Goal: Task Accomplishment & Management: Use online tool/utility

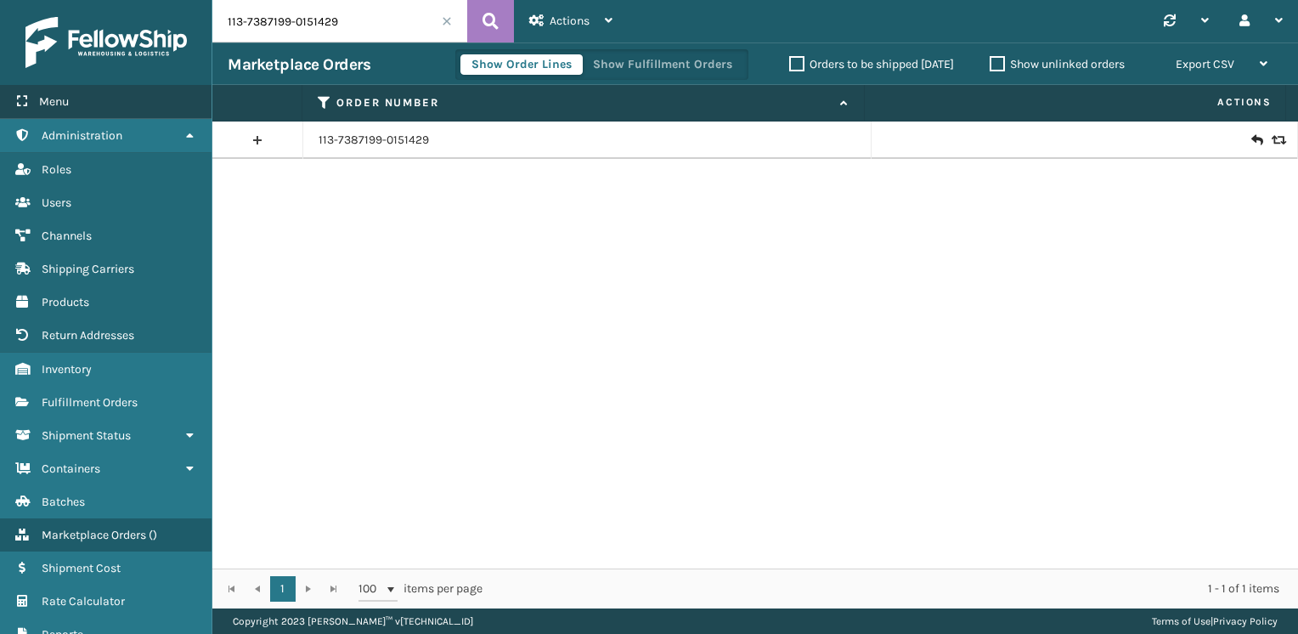
drag, startPoint x: 344, startPoint y: 23, endPoint x: 165, endPoint y: 90, distance: 191.3
click at [165, 0] on div "Menu Administration Roles Users Channels Shipping Carriers Products Return Addr…" at bounding box center [649, 0] width 1298 height 0
paste input "4-7632781-6709803"
type input "114-7632781-6709803"
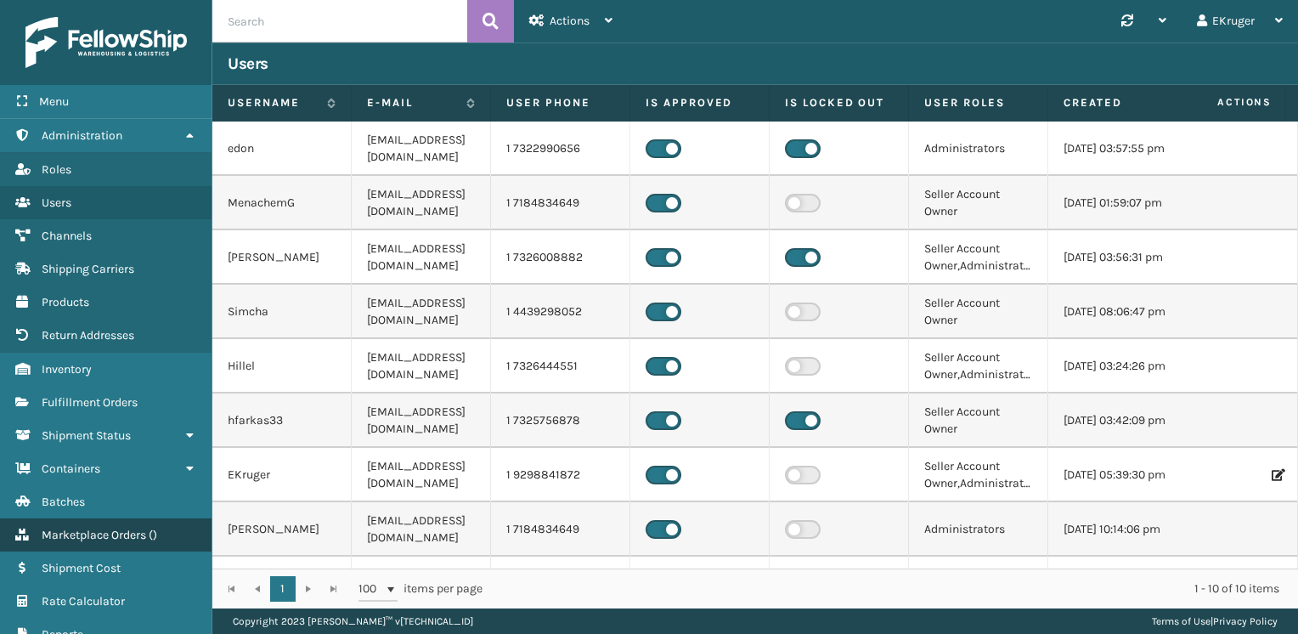
click at [141, 532] on span "Marketplace Orders" at bounding box center [94, 534] width 104 height 14
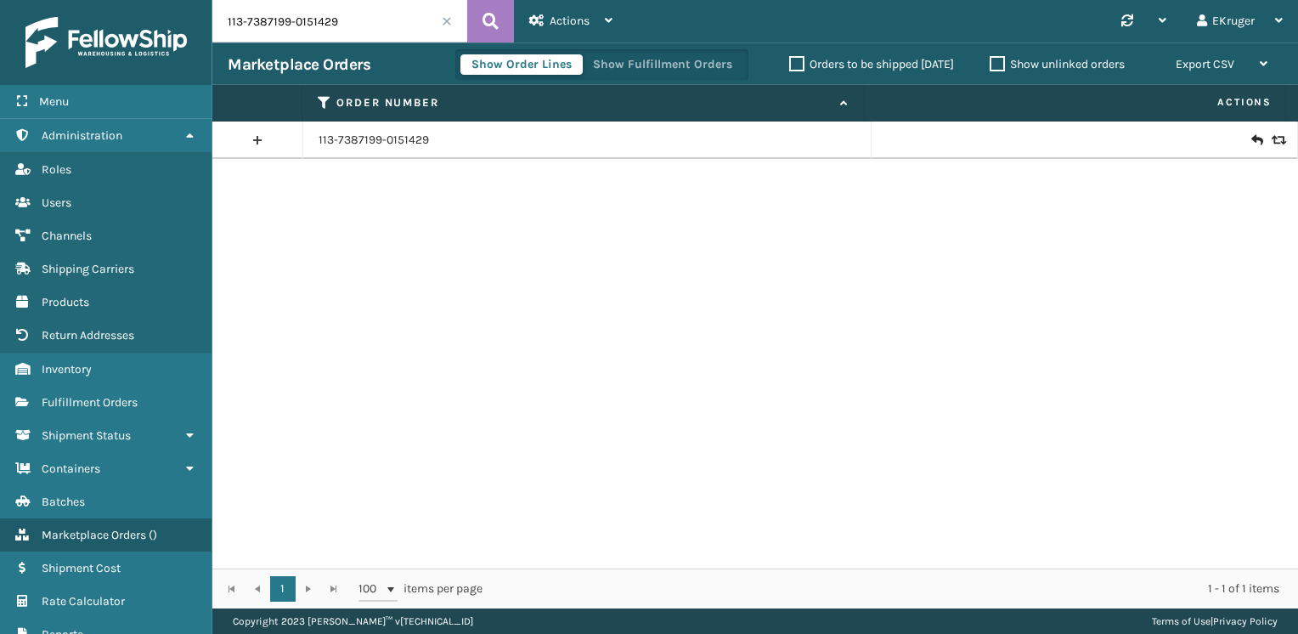
drag, startPoint x: 351, startPoint y: 34, endPoint x: 149, endPoint y: 39, distance: 201.3
click at [149, 0] on div "Menu Administration Roles Users Channels Shipping Carriers Products Return Addr…" at bounding box center [649, 0] width 1298 height 0
paste input "4-7632781-6709803"
type input "114-7632781-6709803"
click at [1251, 140] on icon at bounding box center [1256, 140] width 10 height 17
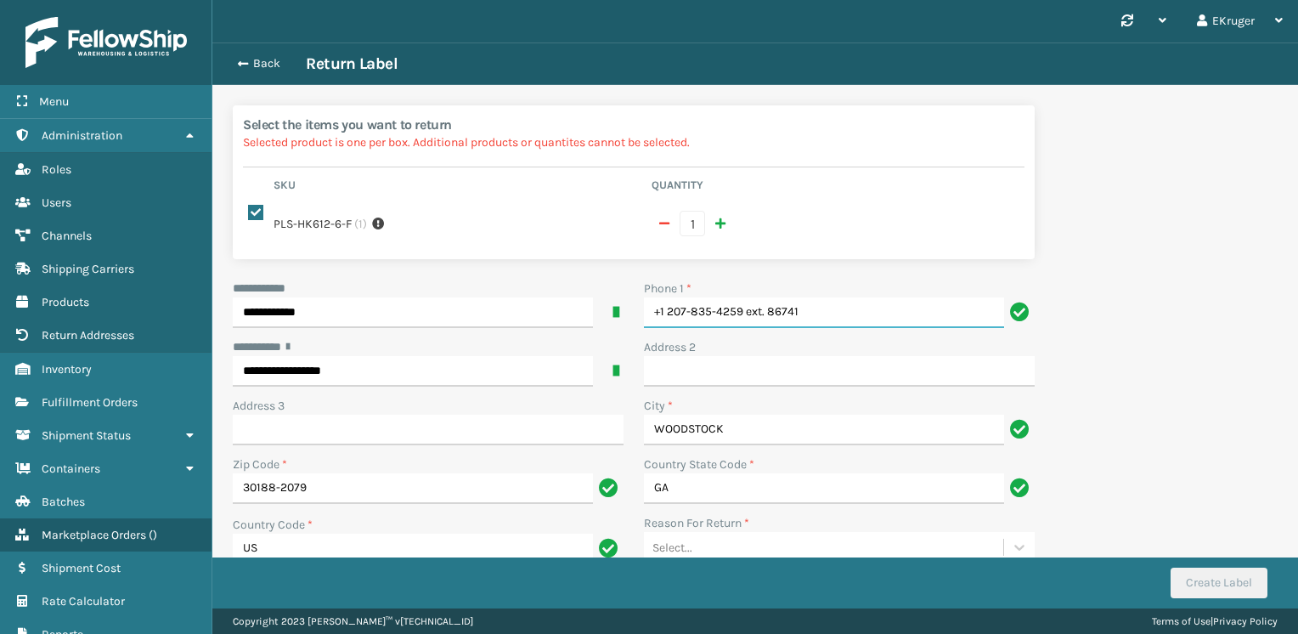
drag, startPoint x: 802, startPoint y: 299, endPoint x: 745, endPoint y: 299, distance: 56.9
click at [745, 299] on input "+1 207-835-4259 ext. 86741" at bounding box center [824, 312] width 360 height 31
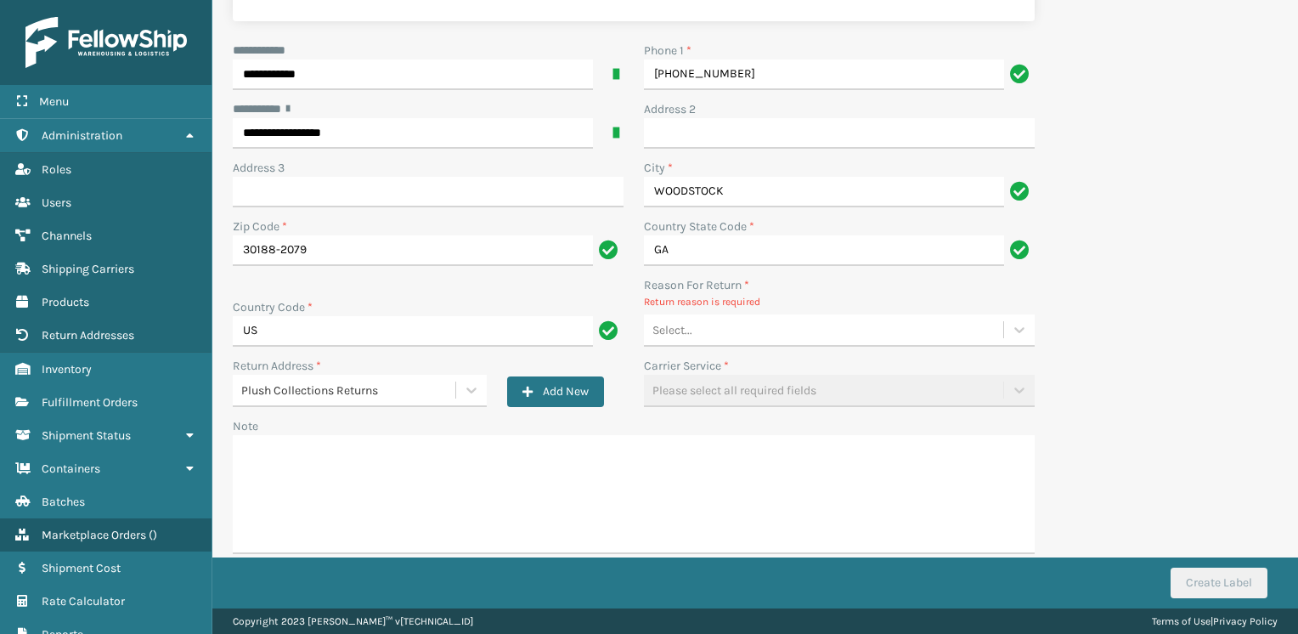
type input "+1 207-835-4259"
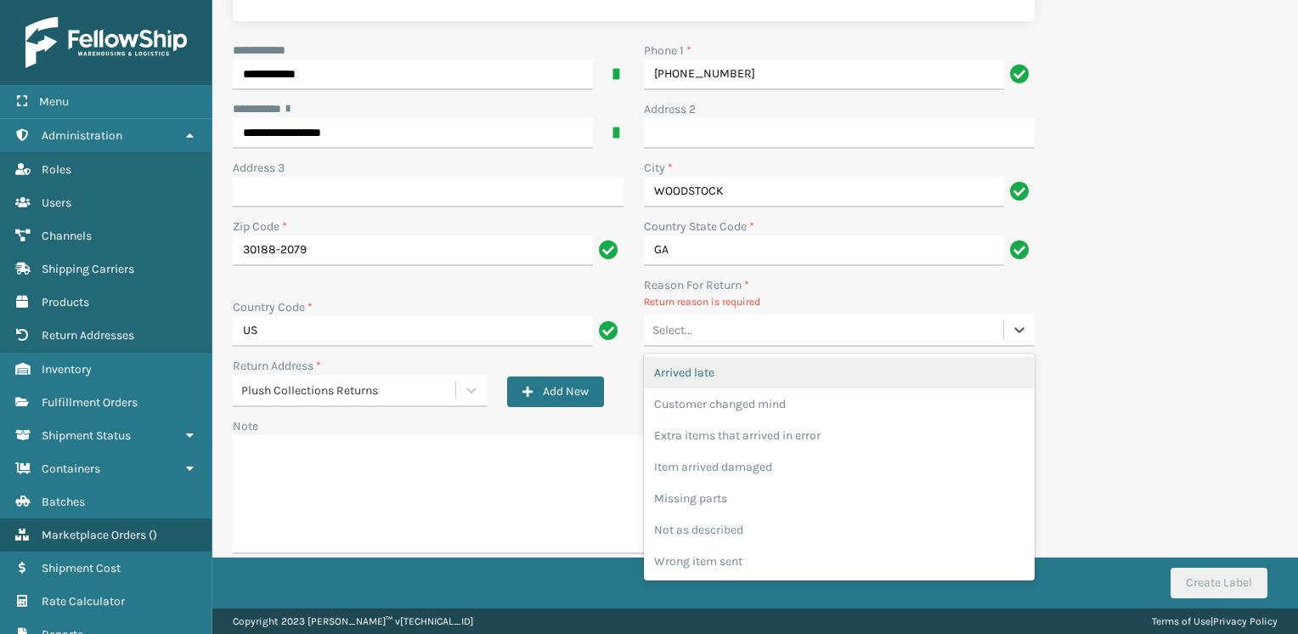
click at [781, 317] on div "Select..." at bounding box center [823, 330] width 359 height 28
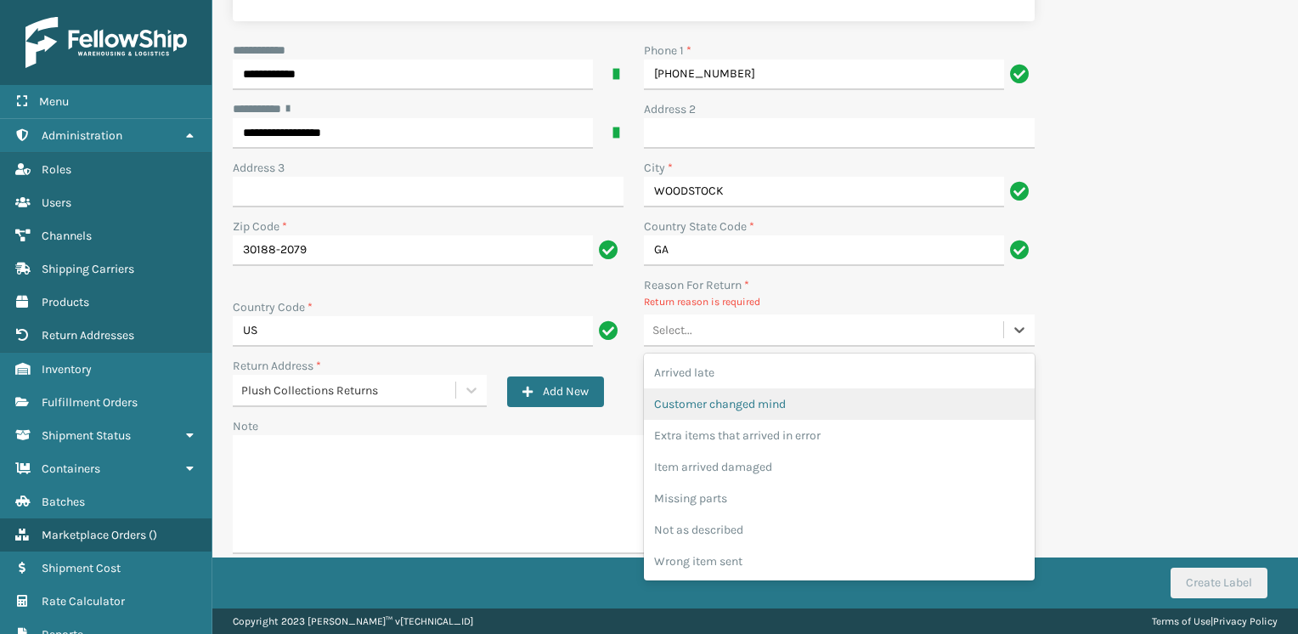
click at [763, 388] on div "Customer changed mind" at bounding box center [839, 403] width 391 height 31
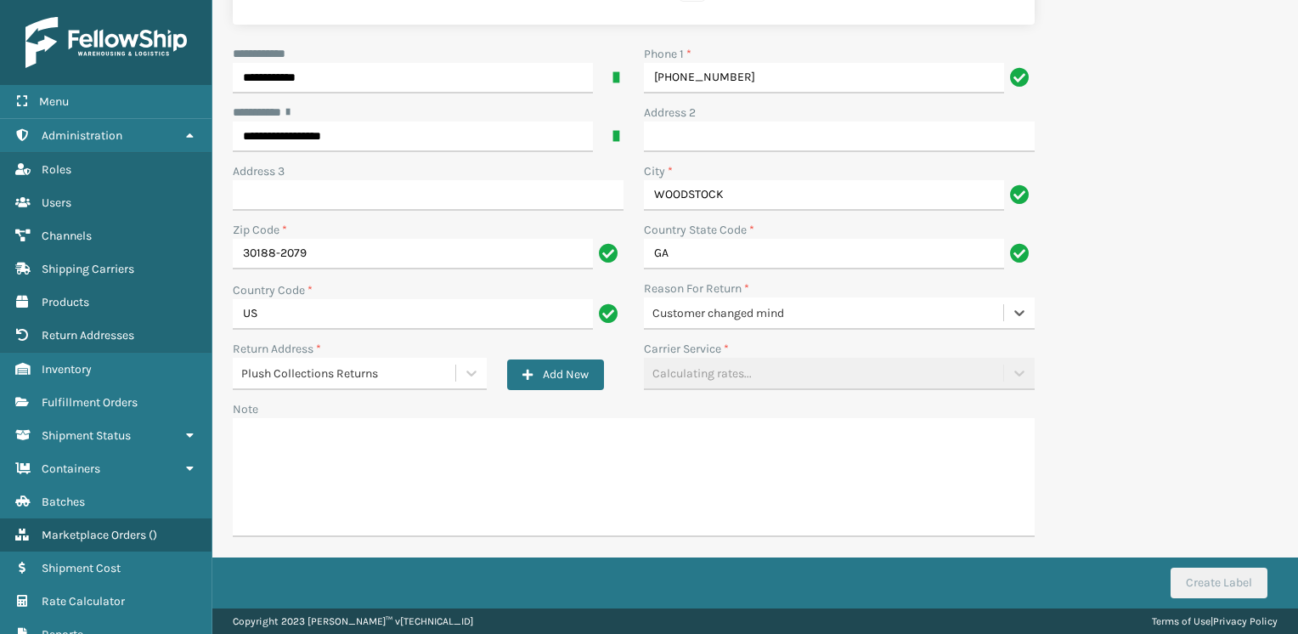
scroll to position [217, 0]
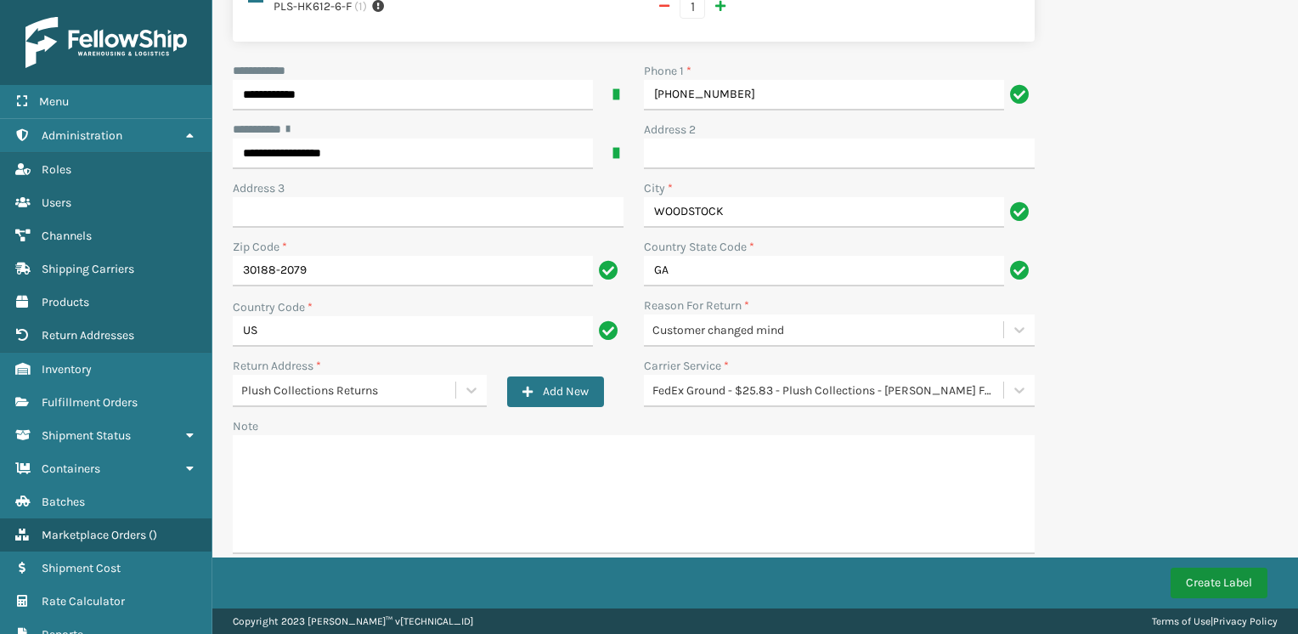
click at [1207, 591] on button "Create Label" at bounding box center [1218, 582] width 97 height 31
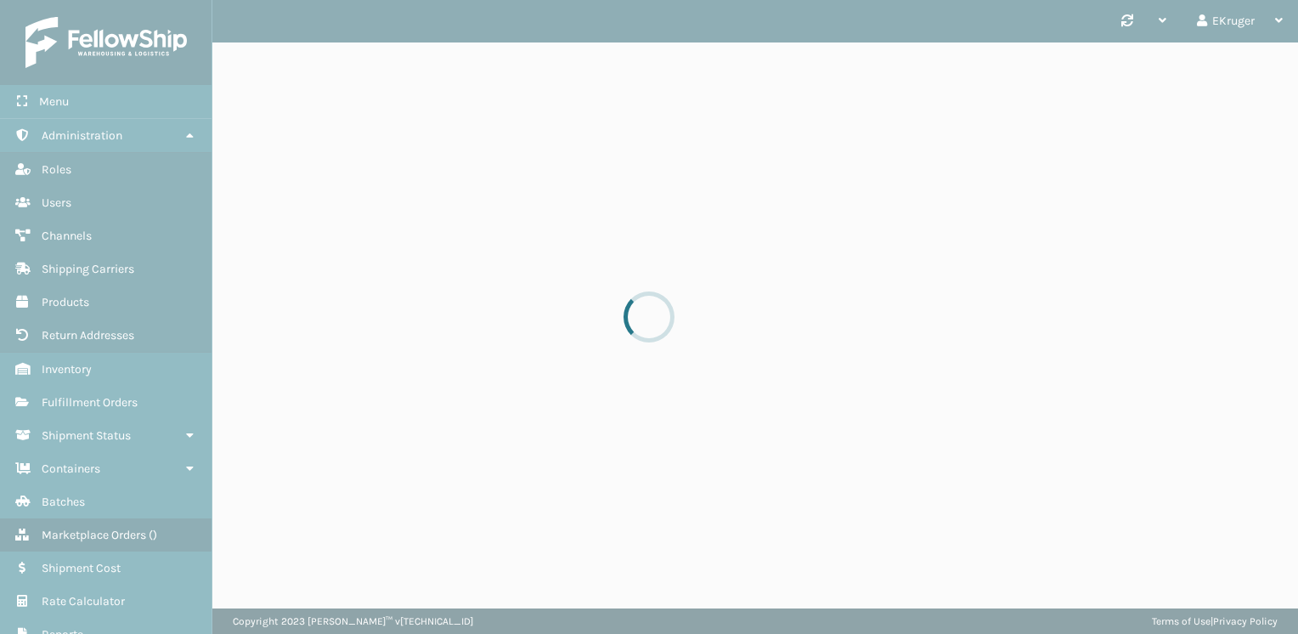
scroll to position [0, 0]
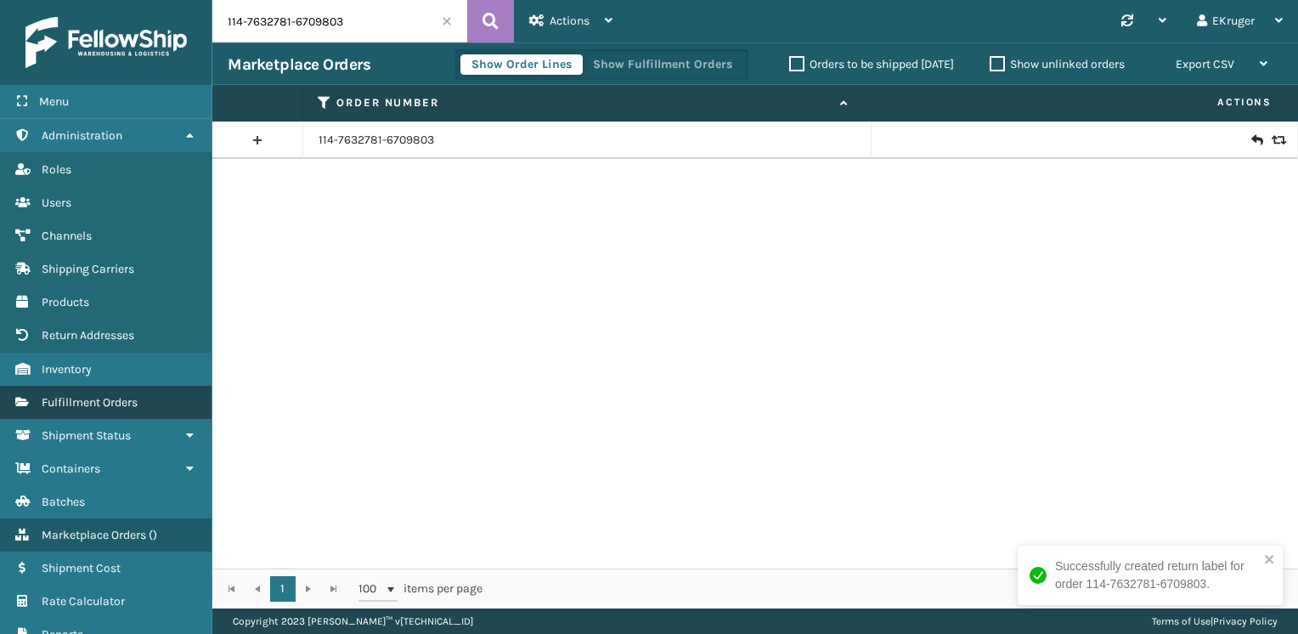
click at [108, 390] on link "Fulfillment Orders" at bounding box center [105, 402] width 211 height 33
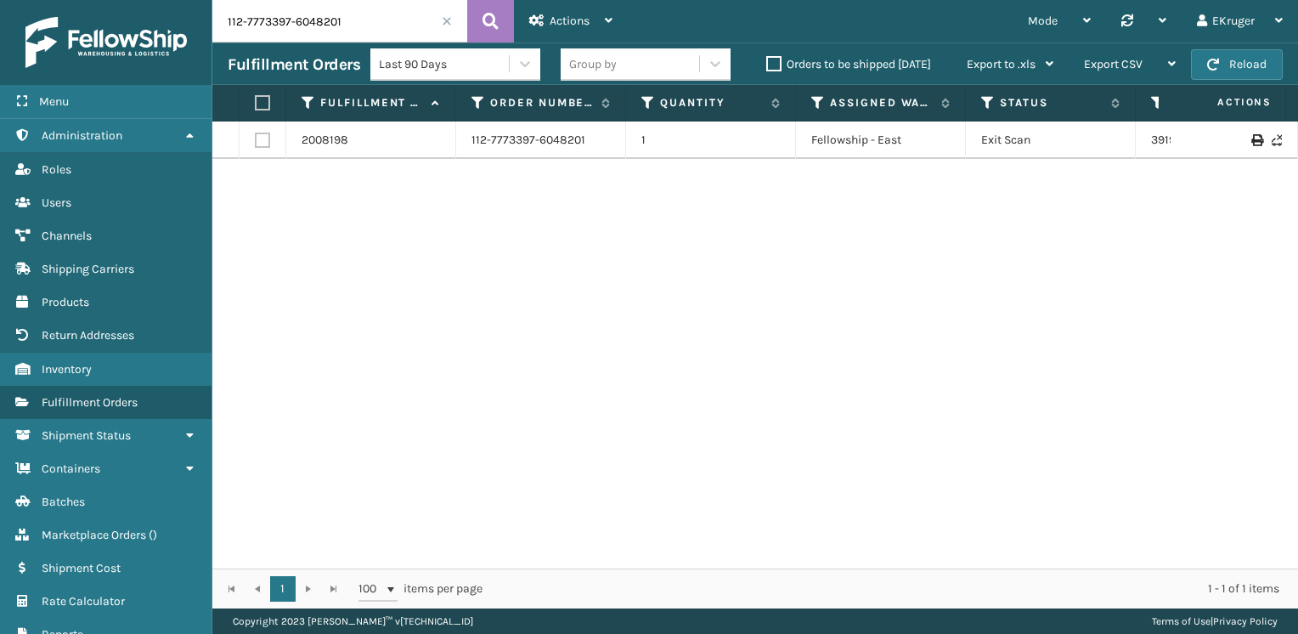
drag, startPoint x: 356, startPoint y: 20, endPoint x: 184, endPoint y: 39, distance: 172.7
click at [184, 0] on div "Menu Administration Roles Users Channels Shipping Carriers Products Return Addr…" at bounding box center [649, 0] width 1298 height 0
paste input "3584348-2372202"
type input "112-3584348-2372202"
click at [1153, 143] on link "393393808129" at bounding box center [1191, 139] width 81 height 14
